Goal: Information Seeking & Learning: Compare options

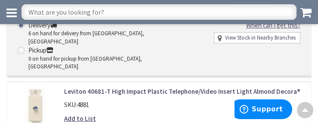
scroll to position [1795, 0]
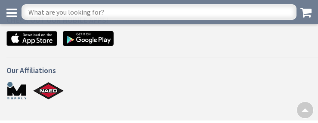
scroll to position [951, 0]
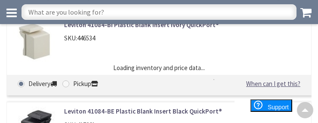
scroll to position [1795, 0]
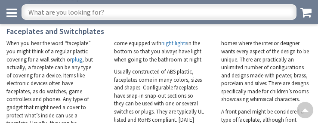
scroll to position [1960, 0]
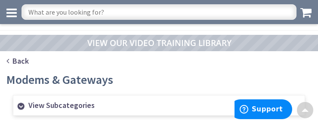
scroll to position [962, 0]
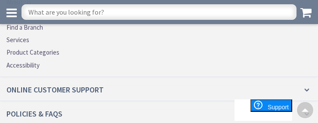
scroll to position [1768, 0]
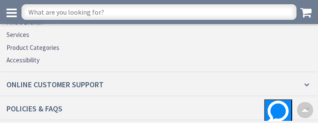
scroll to position [1808, 0]
